Goal: Check status: Check status

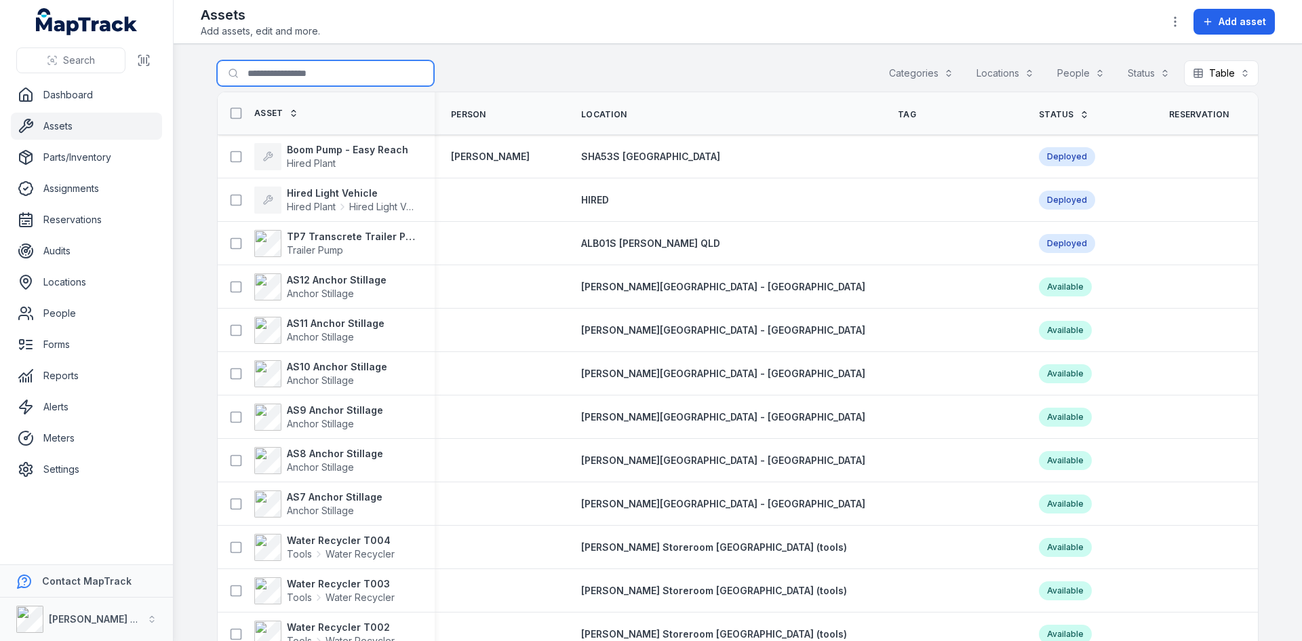
click at [320, 82] on input "Search for assets" at bounding box center [325, 73] width 217 height 26
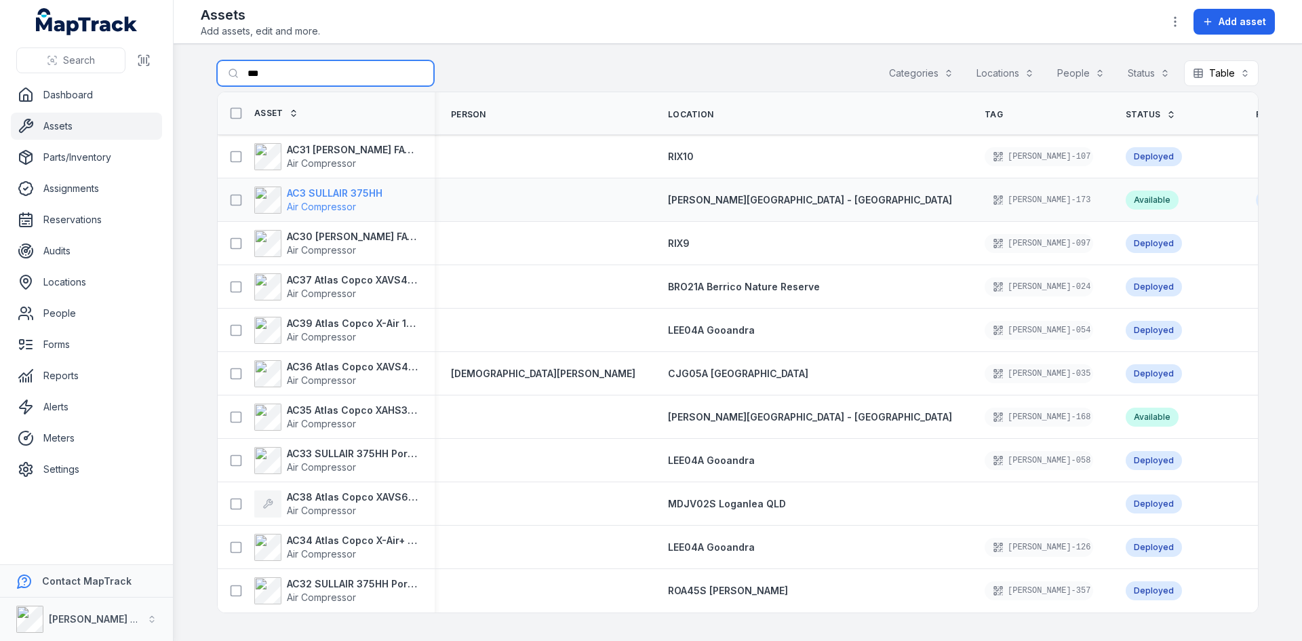
type input "***"
click at [325, 196] on strong "AC3 SULLAIR 375HH" at bounding box center [335, 193] width 96 height 14
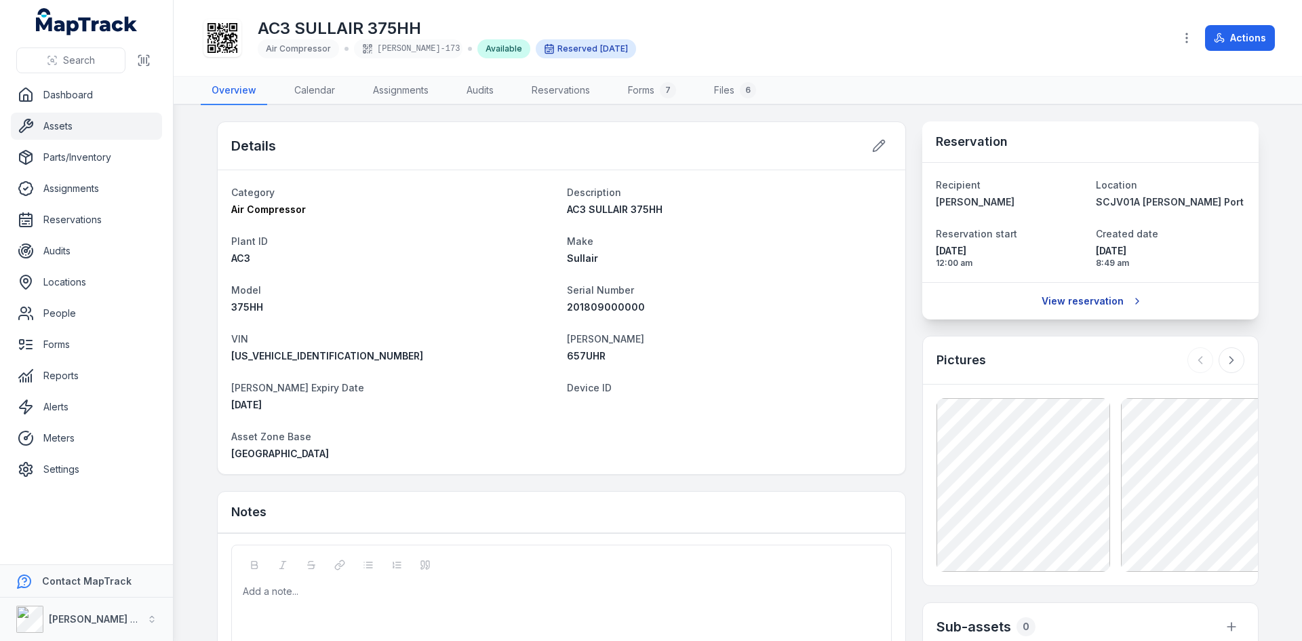
click at [1071, 300] on link "View reservation" at bounding box center [1091, 301] width 116 height 26
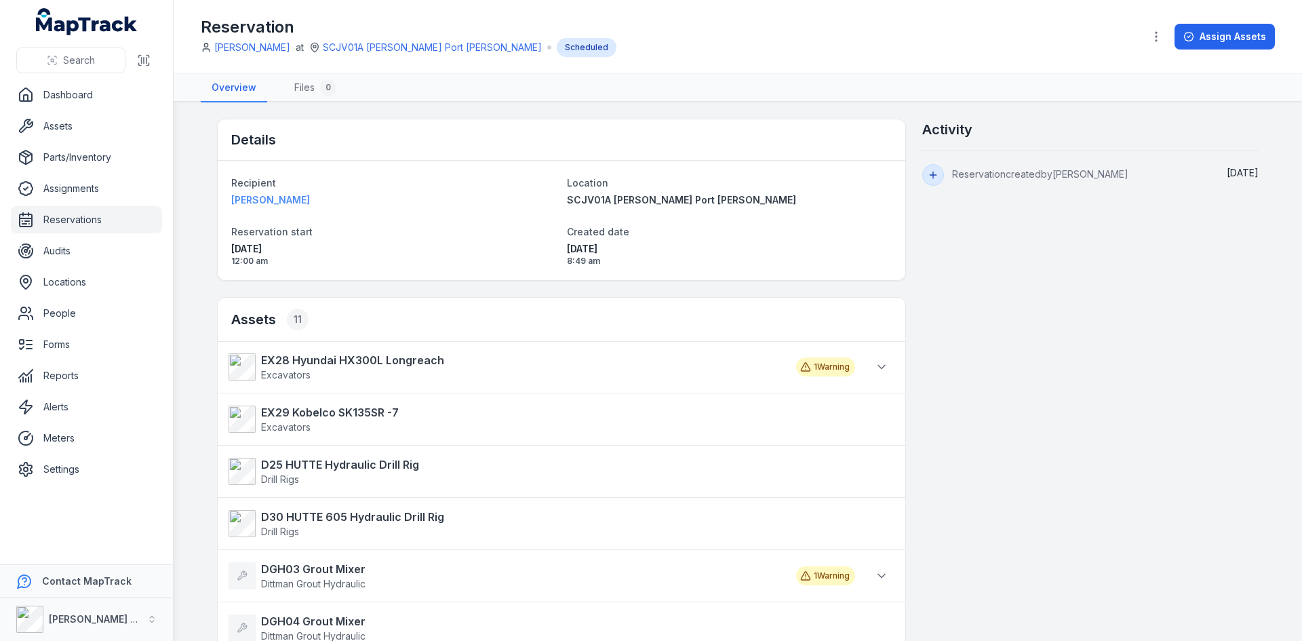
click at [254, 194] on strong "[PERSON_NAME]" at bounding box center [393, 200] width 325 height 14
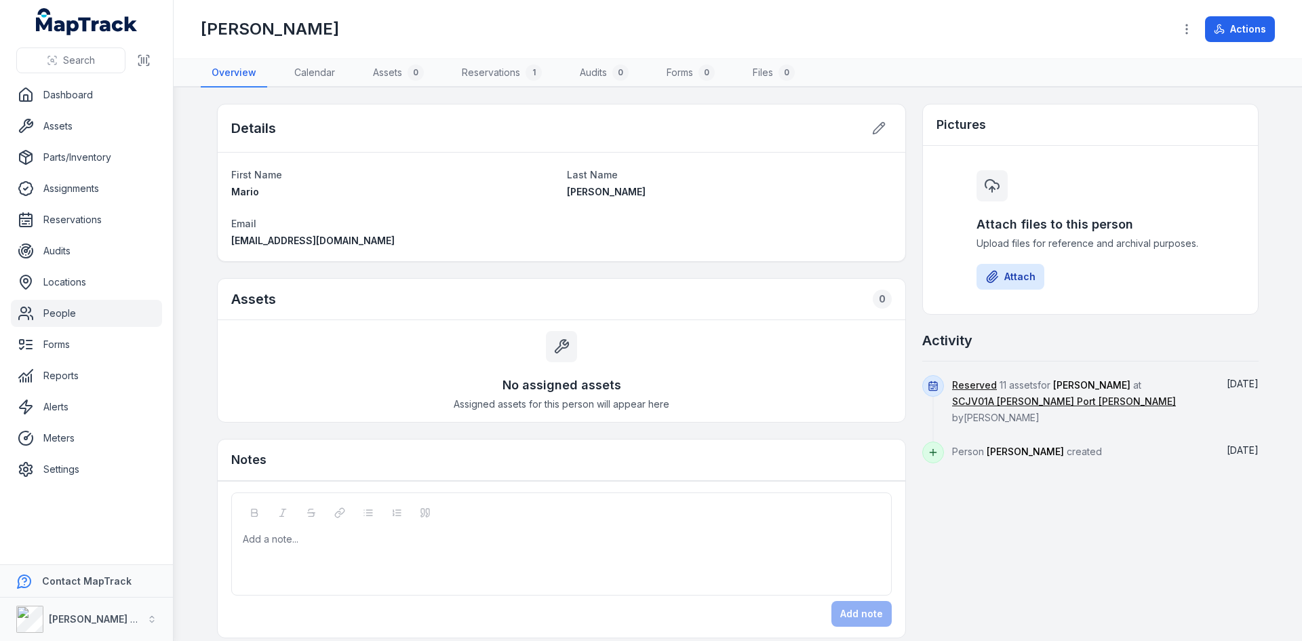
scroll to position [14, 0]
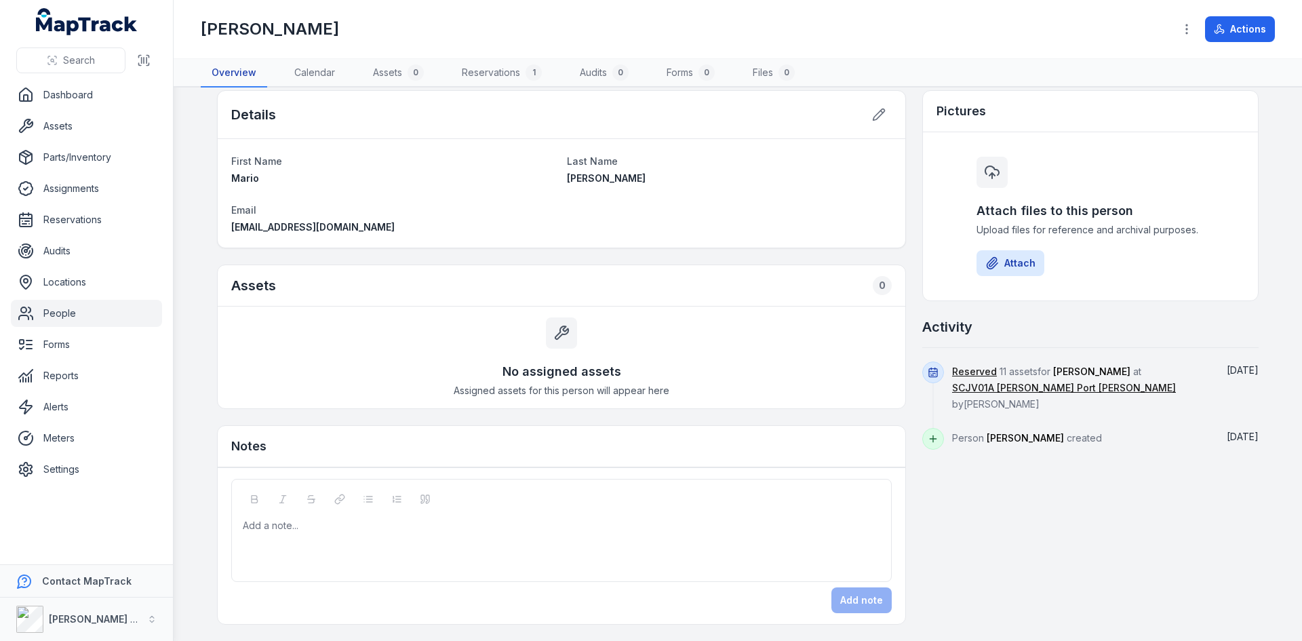
click at [237, 74] on link "Overview" at bounding box center [234, 73] width 66 height 28
click at [512, 77] on link "Reservations 1" at bounding box center [502, 73] width 102 height 28
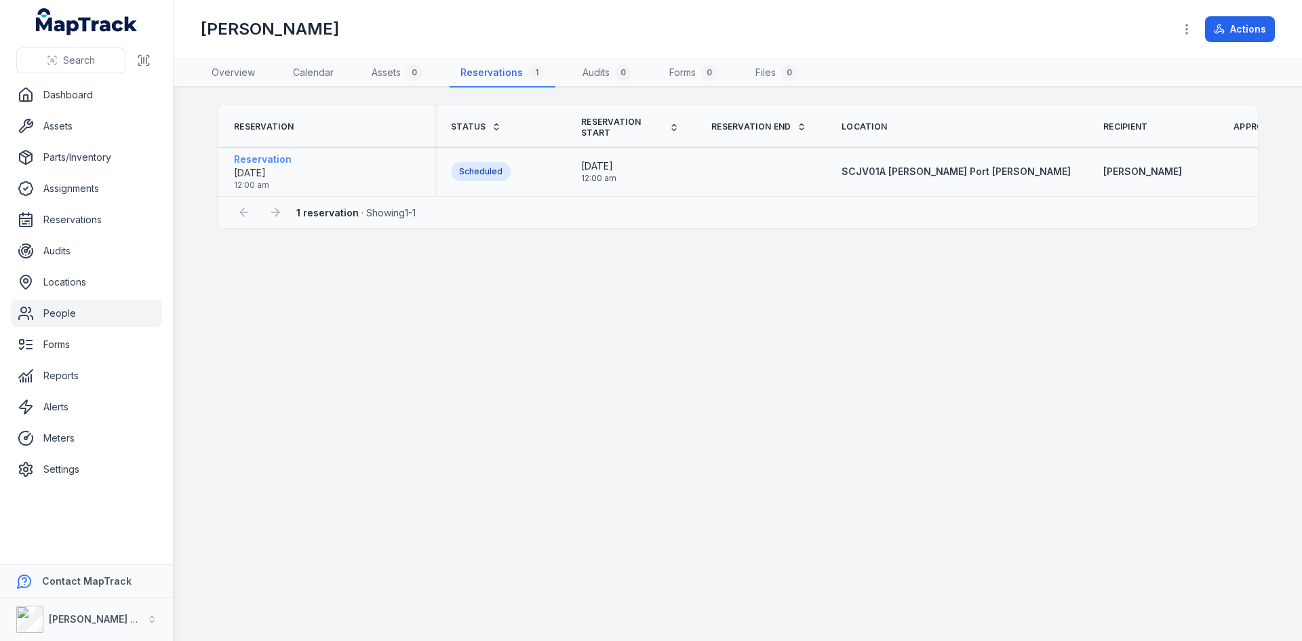
click at [264, 170] on span "[DATE]" at bounding box center [251, 173] width 35 height 14
